Goal: Find specific page/section: Find specific page/section

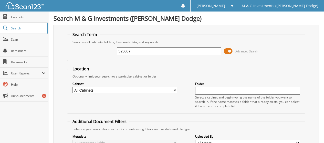
type input "526007"
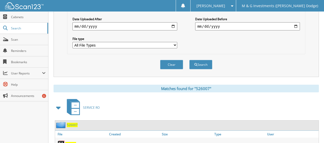
scroll to position [154, 0]
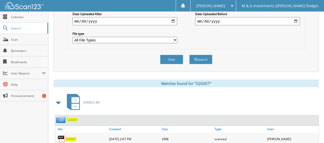
click at [75, 120] on span "526007" at bounding box center [72, 120] width 11 height 4
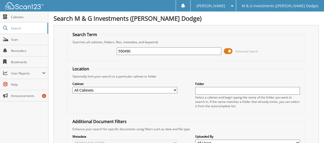
type input "550490"
